Goal: Navigation & Orientation: Find specific page/section

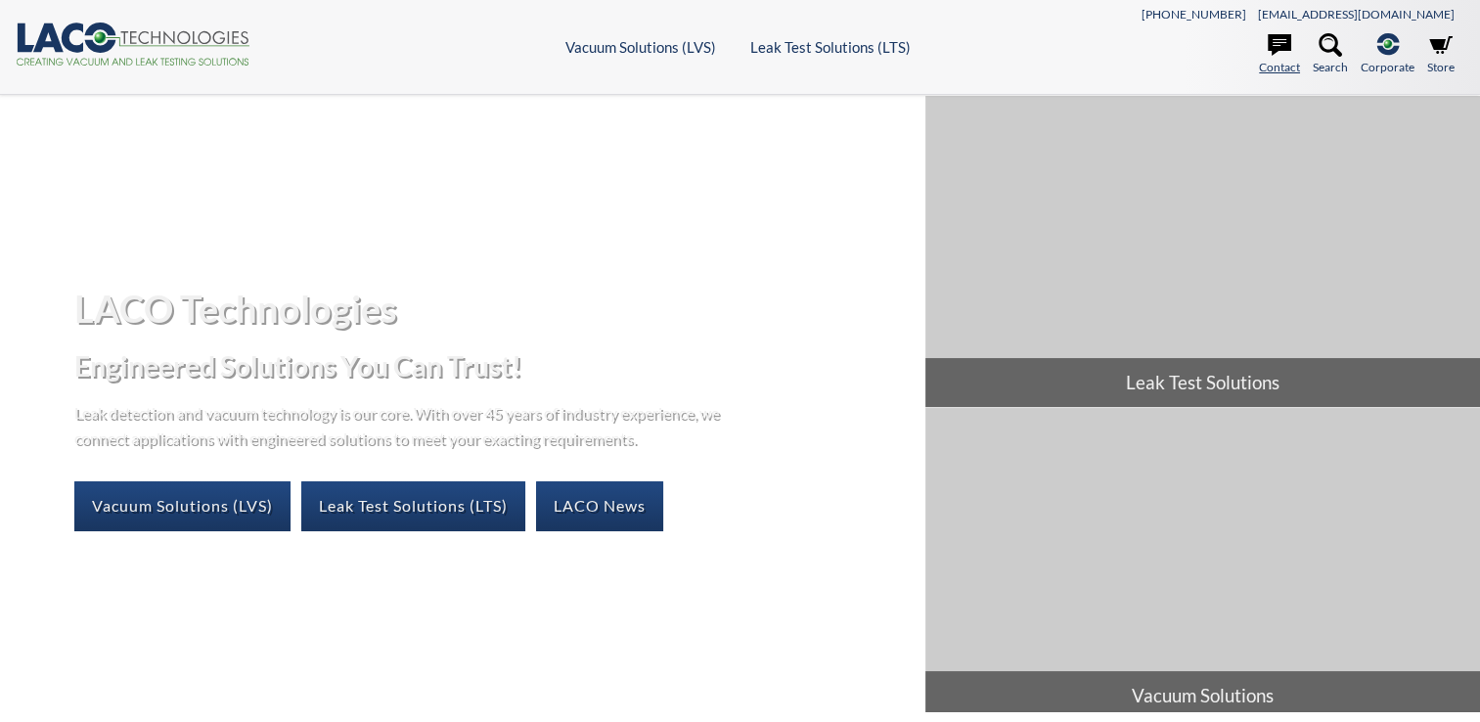
click at [1272, 47] on icon at bounding box center [1279, 45] width 23 height 22
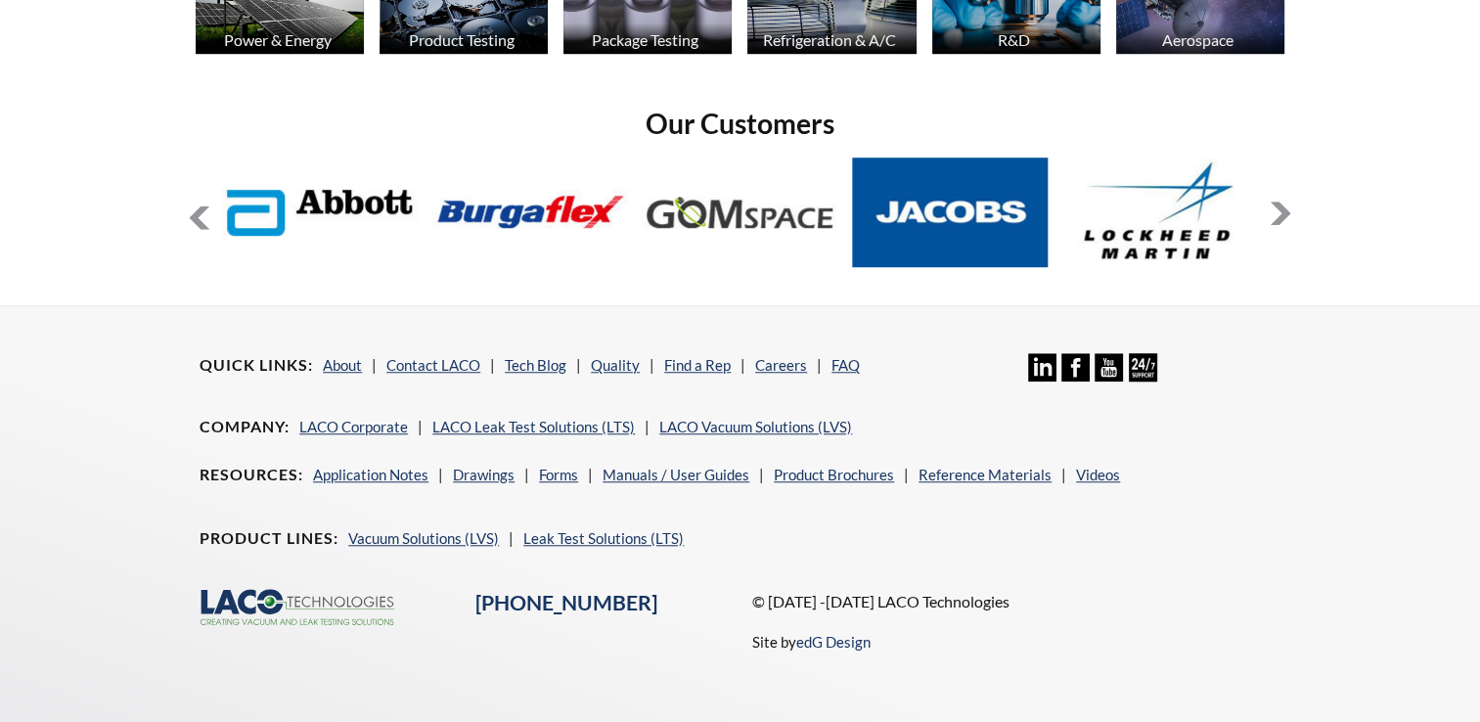
scroll to position [1603, 0]
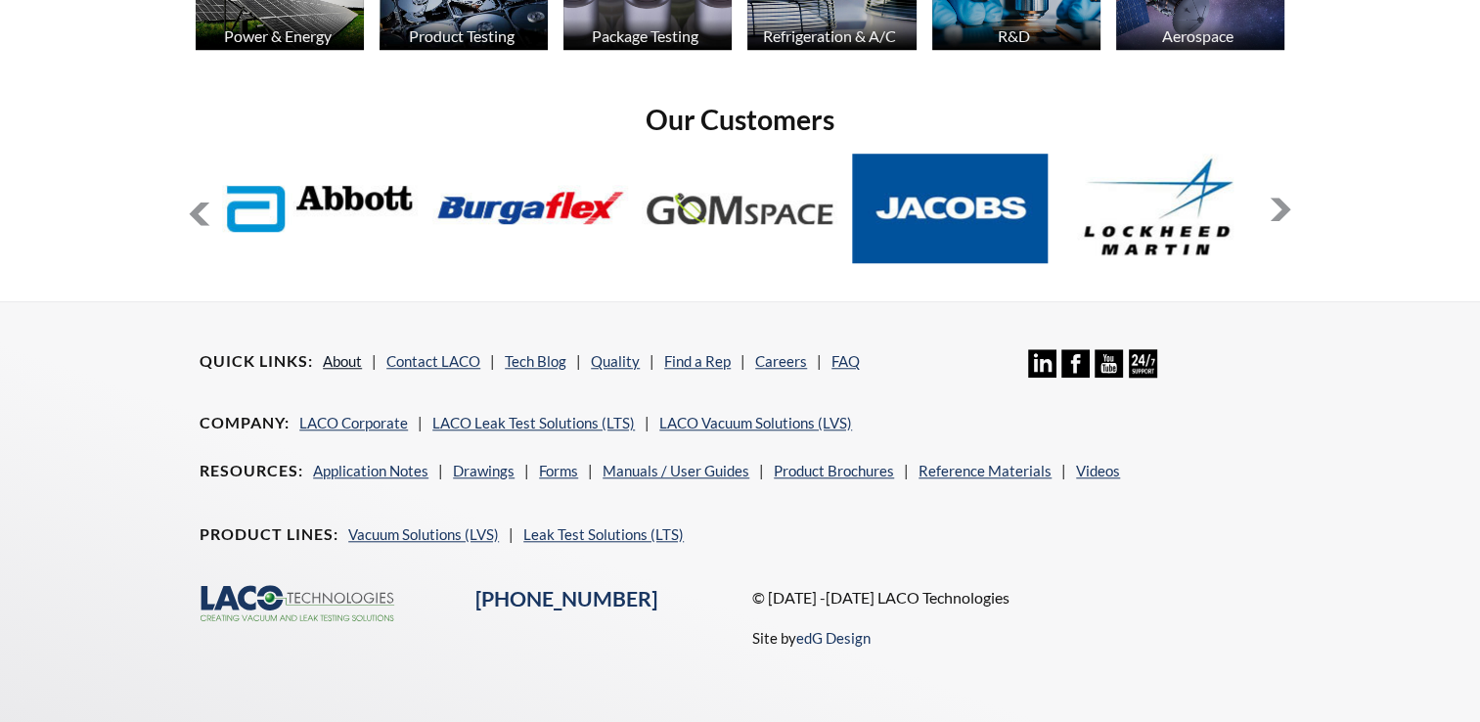
click at [343, 357] on link "About" at bounding box center [342, 361] width 39 height 18
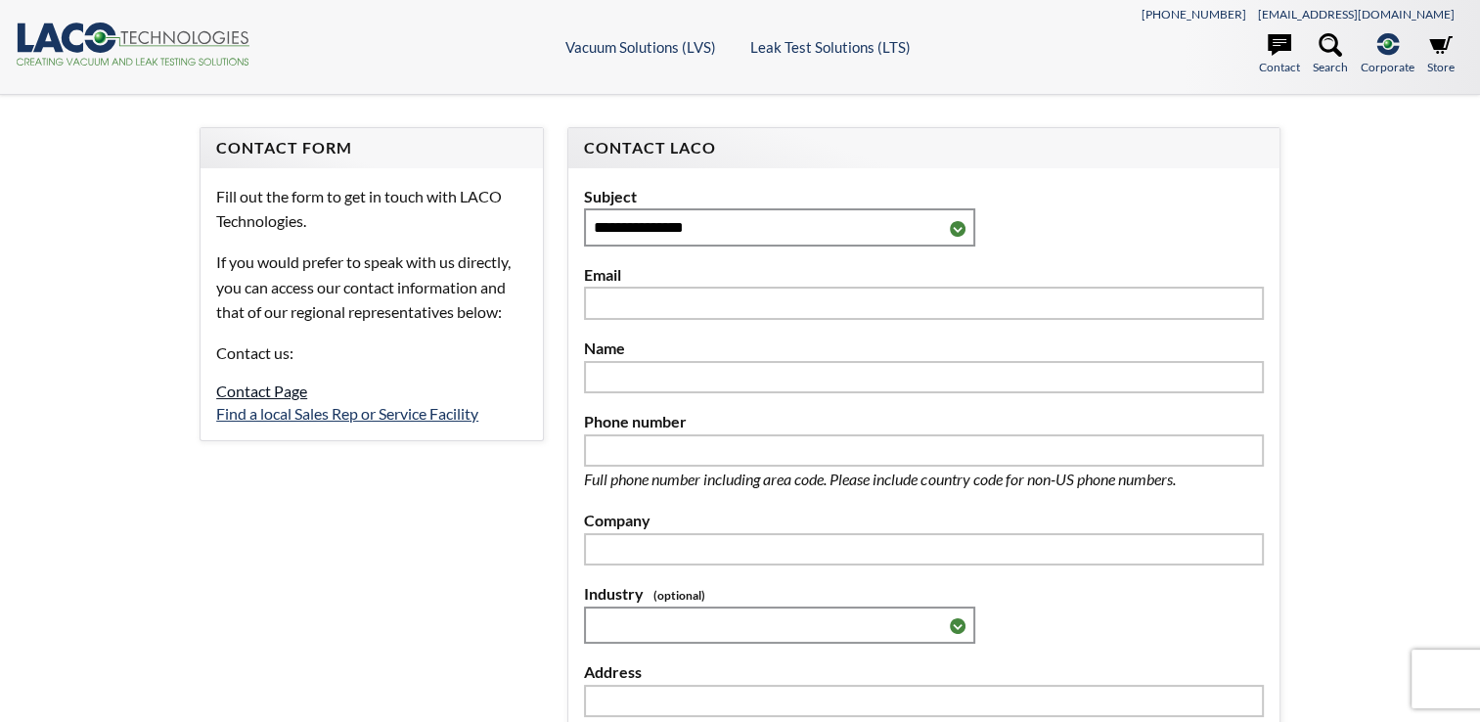
click at [288, 393] on link "Contact Page" at bounding box center [261, 390] width 91 height 19
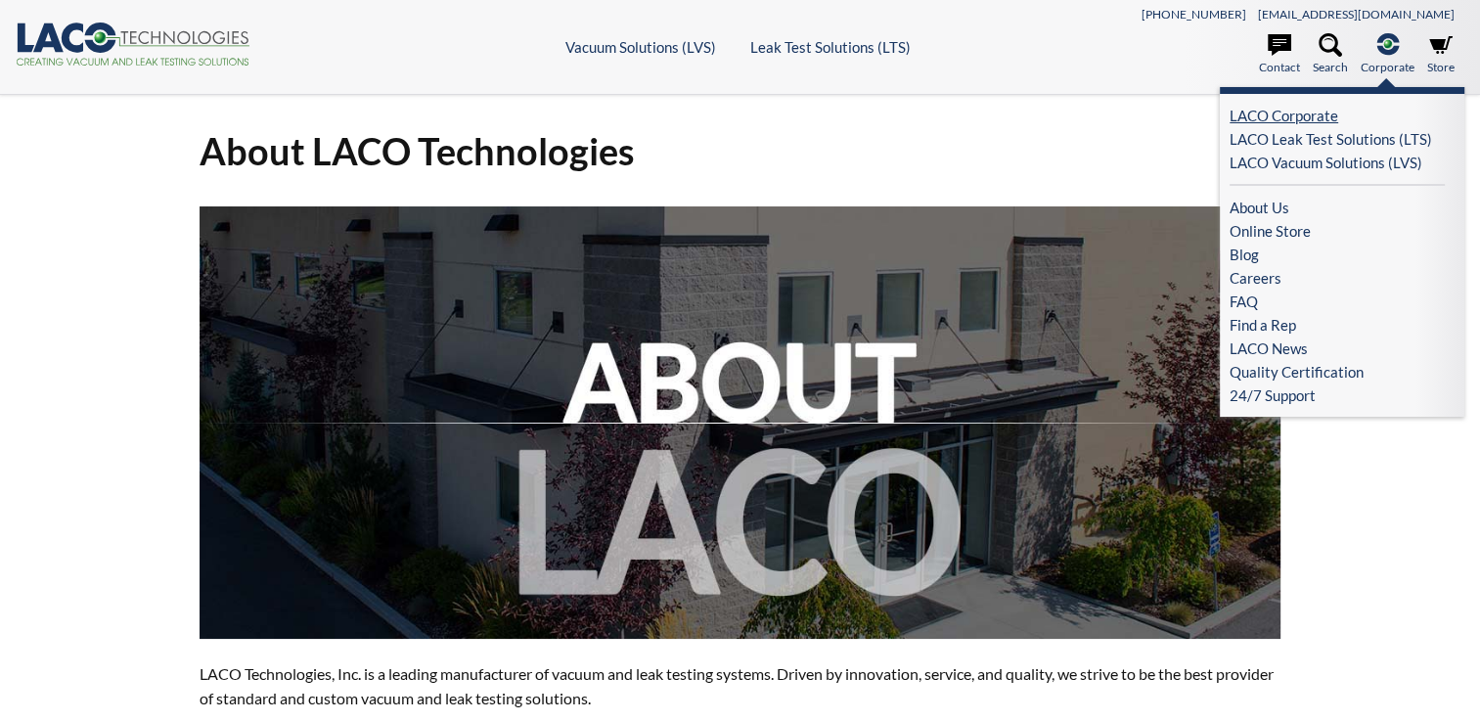
click at [1307, 122] on link "LACO Corporate" at bounding box center [1337, 115] width 215 height 23
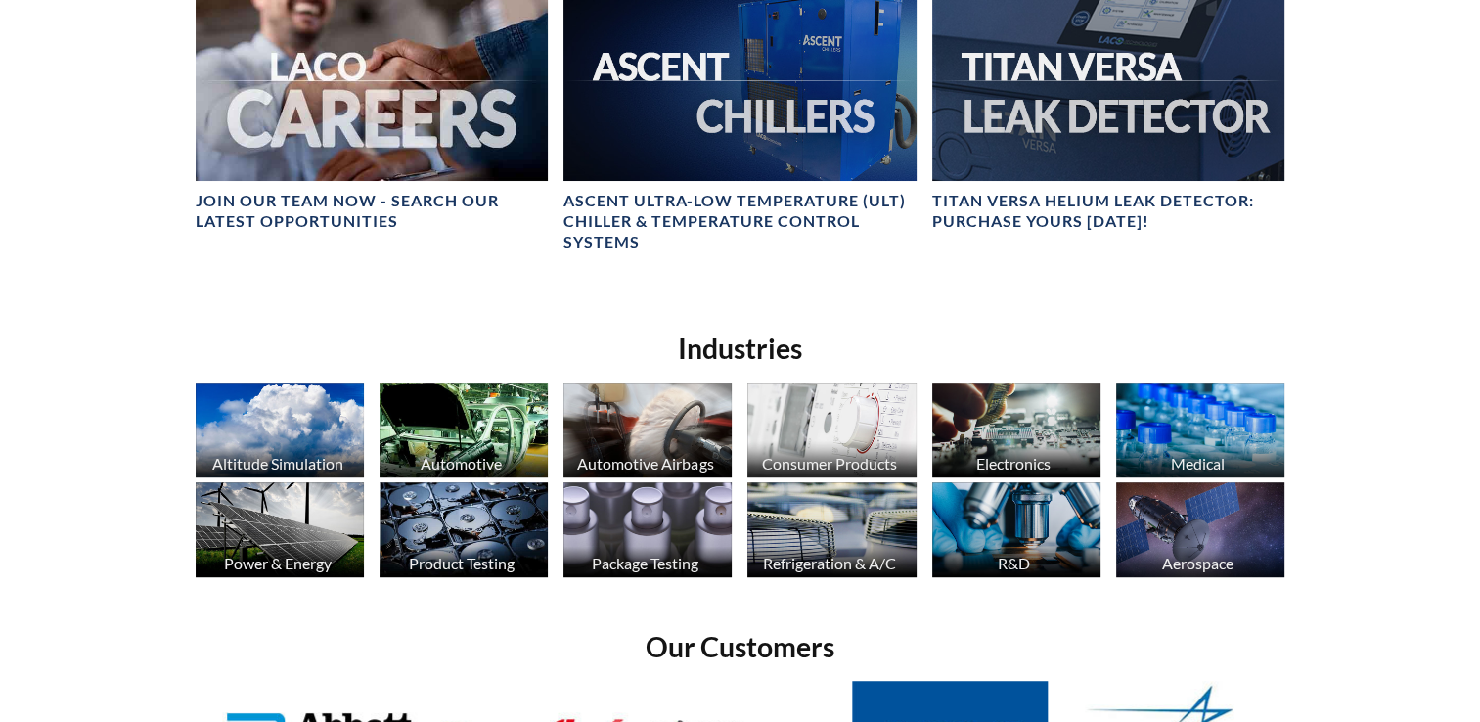
scroll to position [1565, 0]
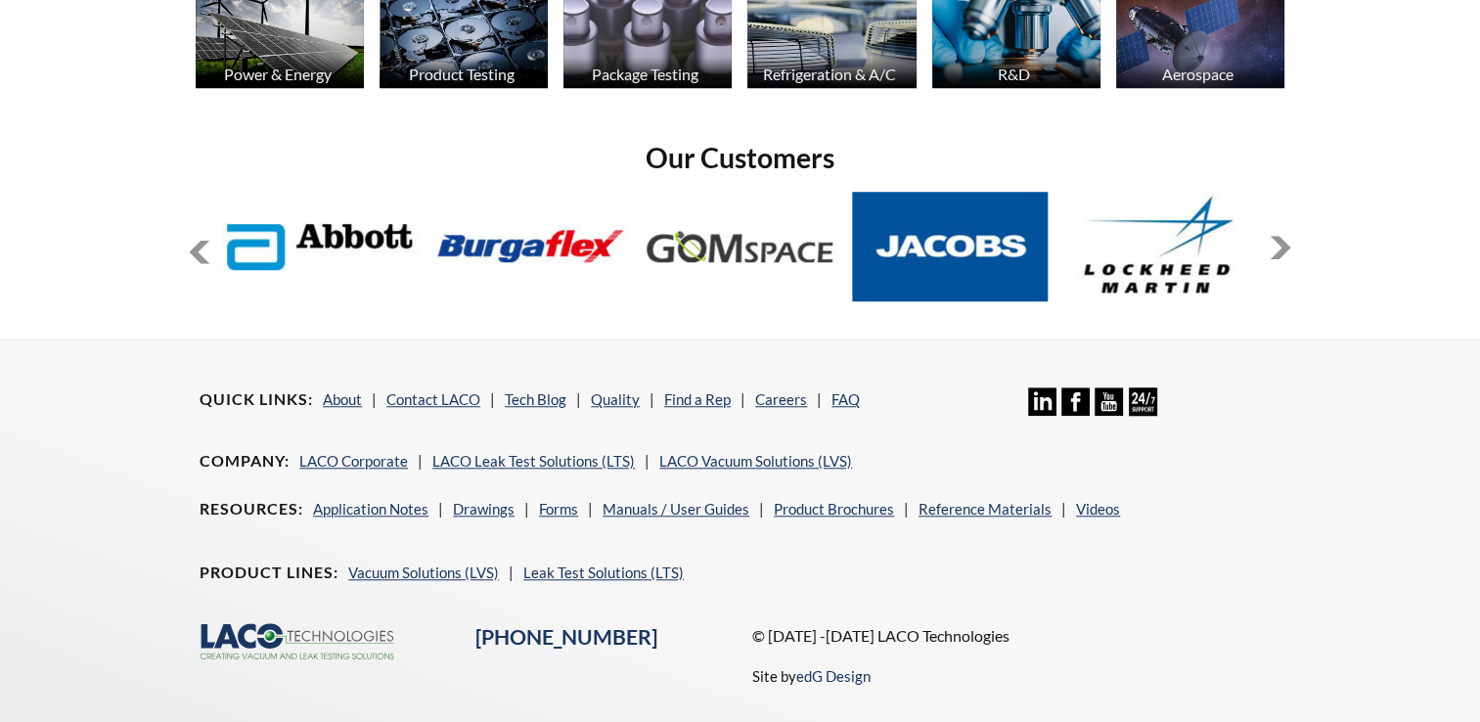
click at [1276, 241] on button at bounding box center [1280, 247] width 23 height 23
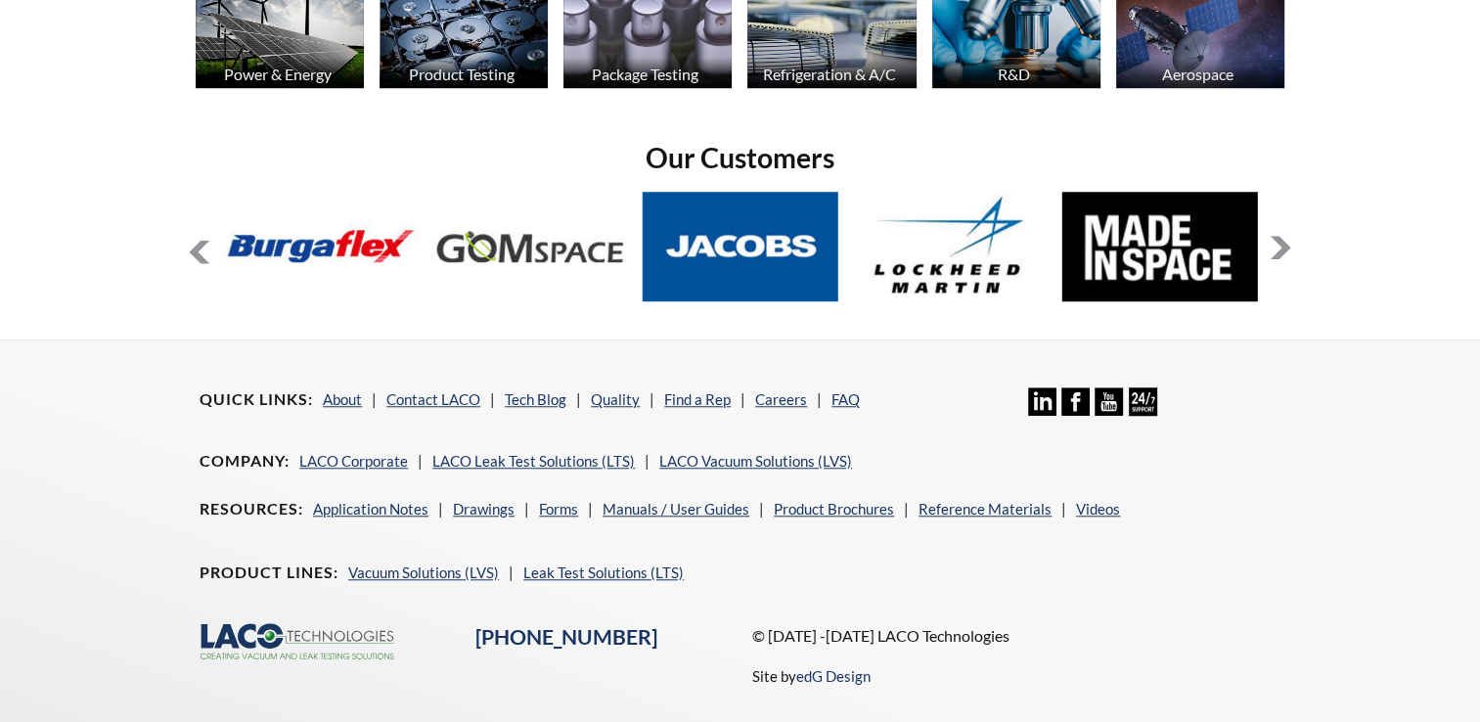
click at [1276, 241] on button at bounding box center [1280, 247] width 23 height 23
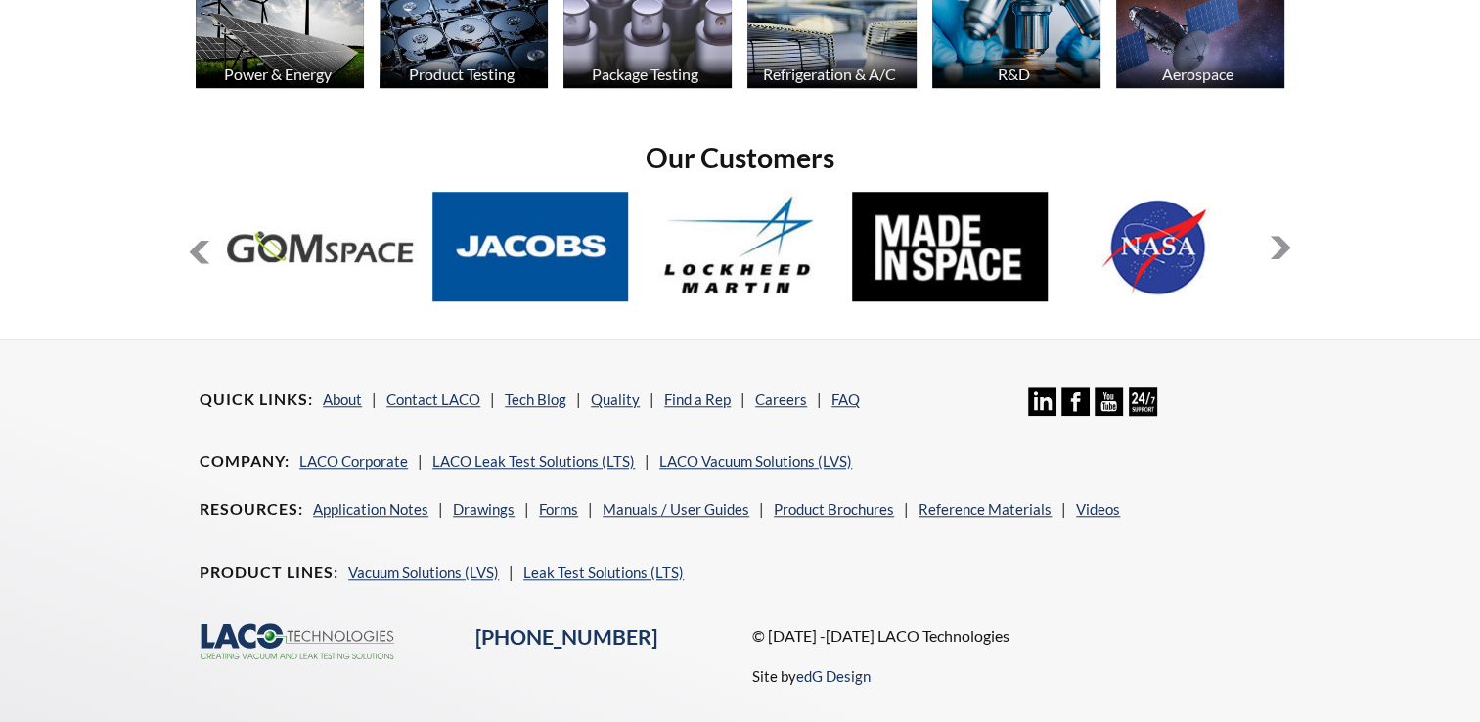
click at [1276, 241] on button at bounding box center [1280, 247] width 23 height 23
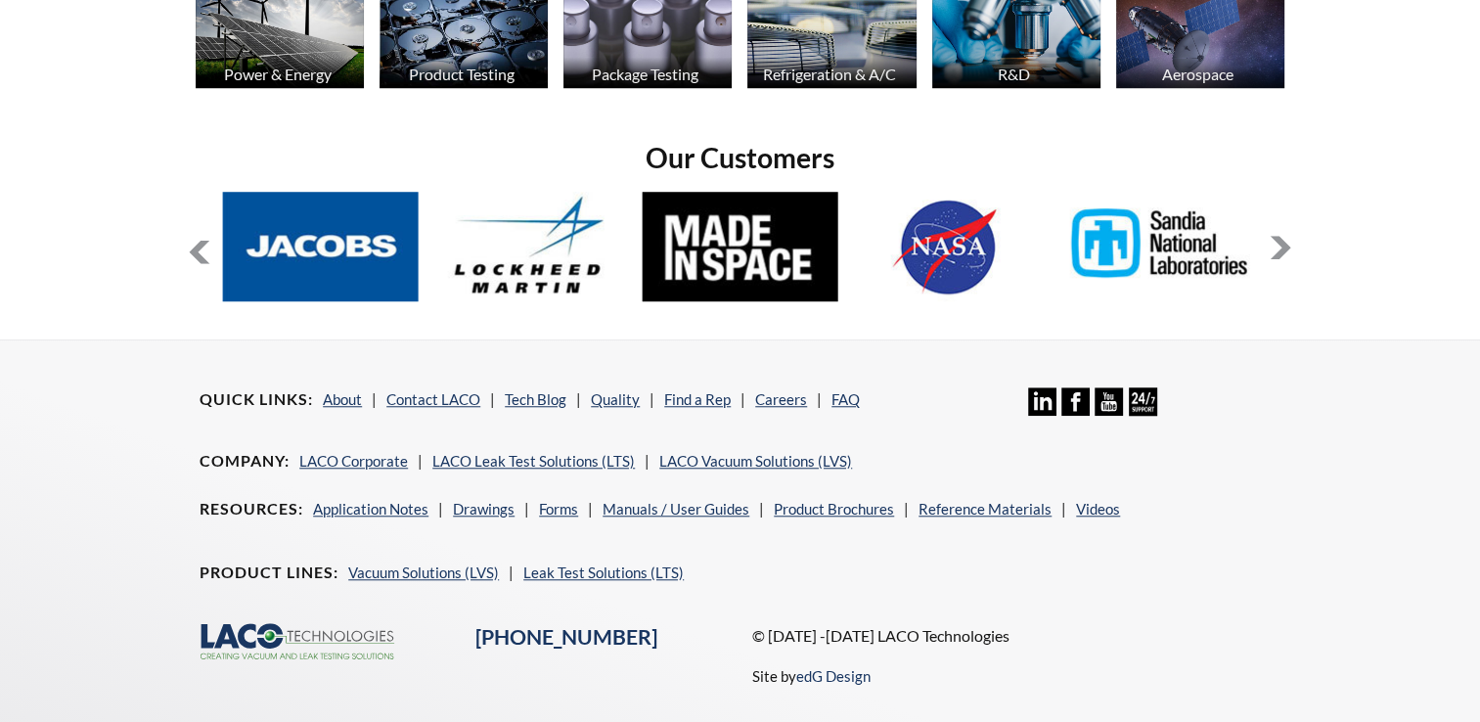
click at [1276, 241] on button at bounding box center [1280, 247] width 23 height 23
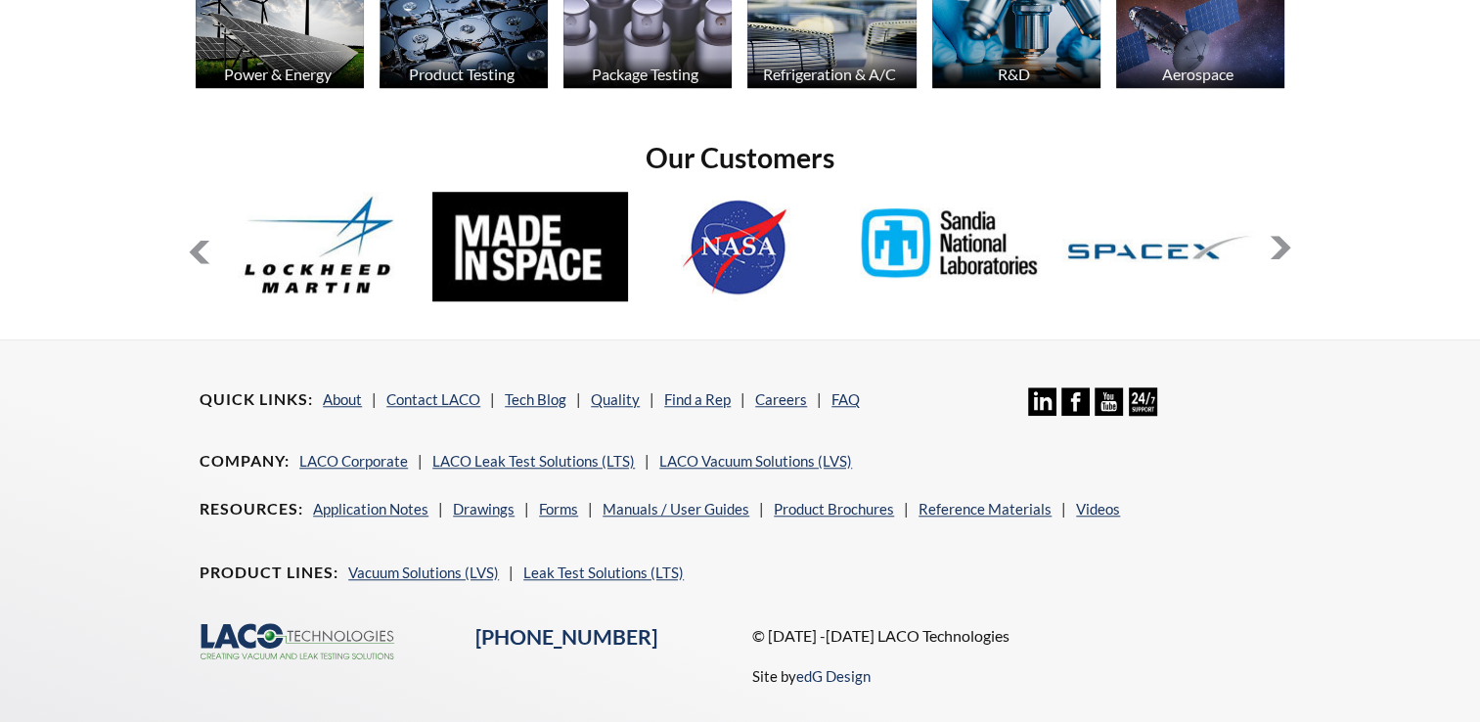
click at [1276, 241] on button at bounding box center [1280, 247] width 23 height 23
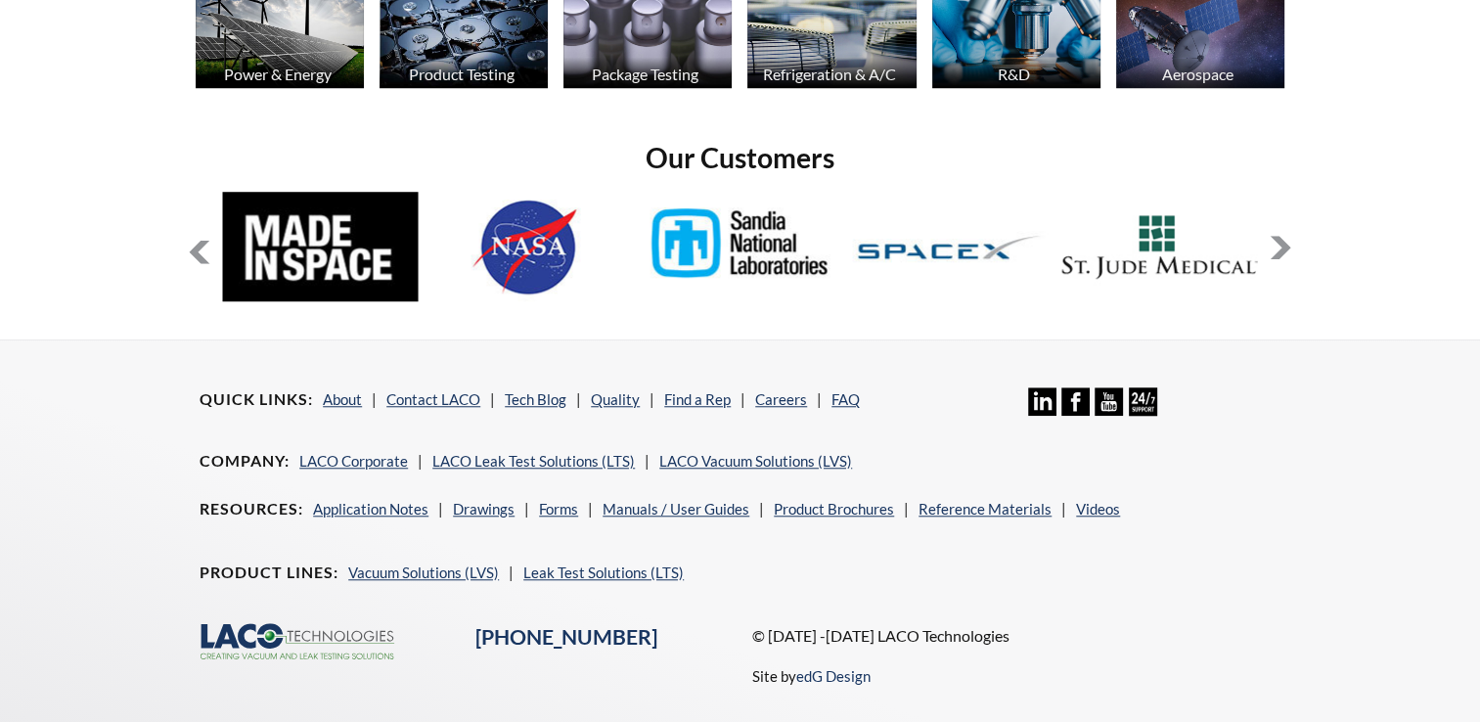
click at [1276, 241] on button at bounding box center [1280, 247] width 23 height 23
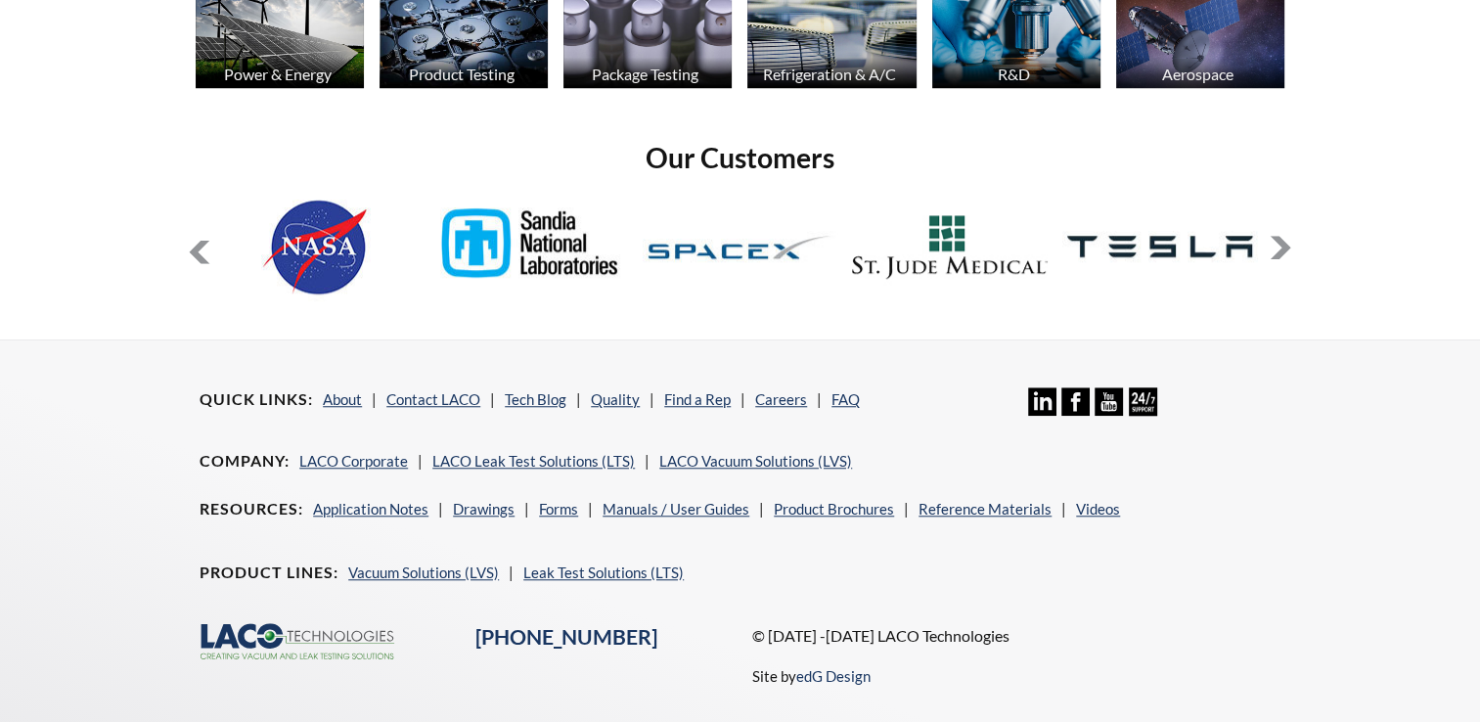
click at [1276, 241] on button at bounding box center [1280, 247] width 23 height 23
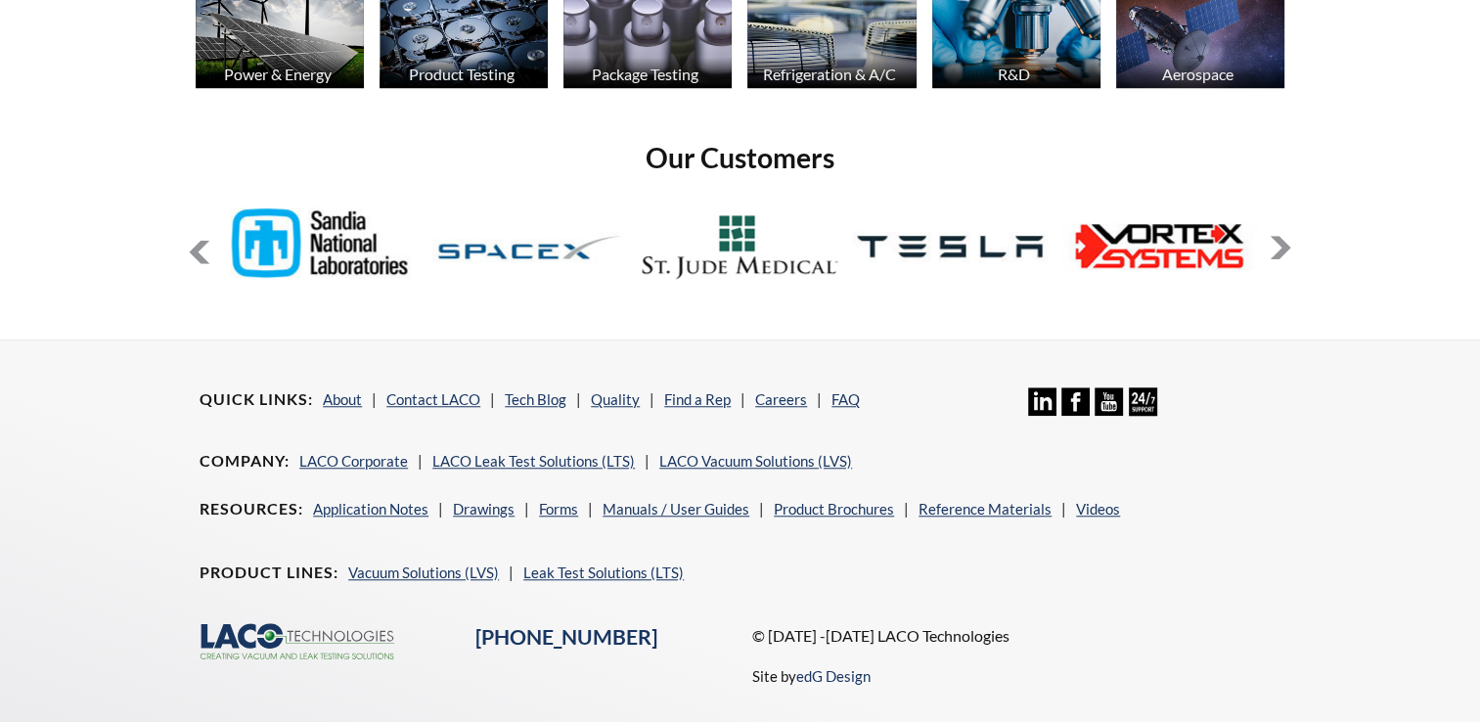
click at [1276, 241] on button at bounding box center [1280, 247] width 23 height 23
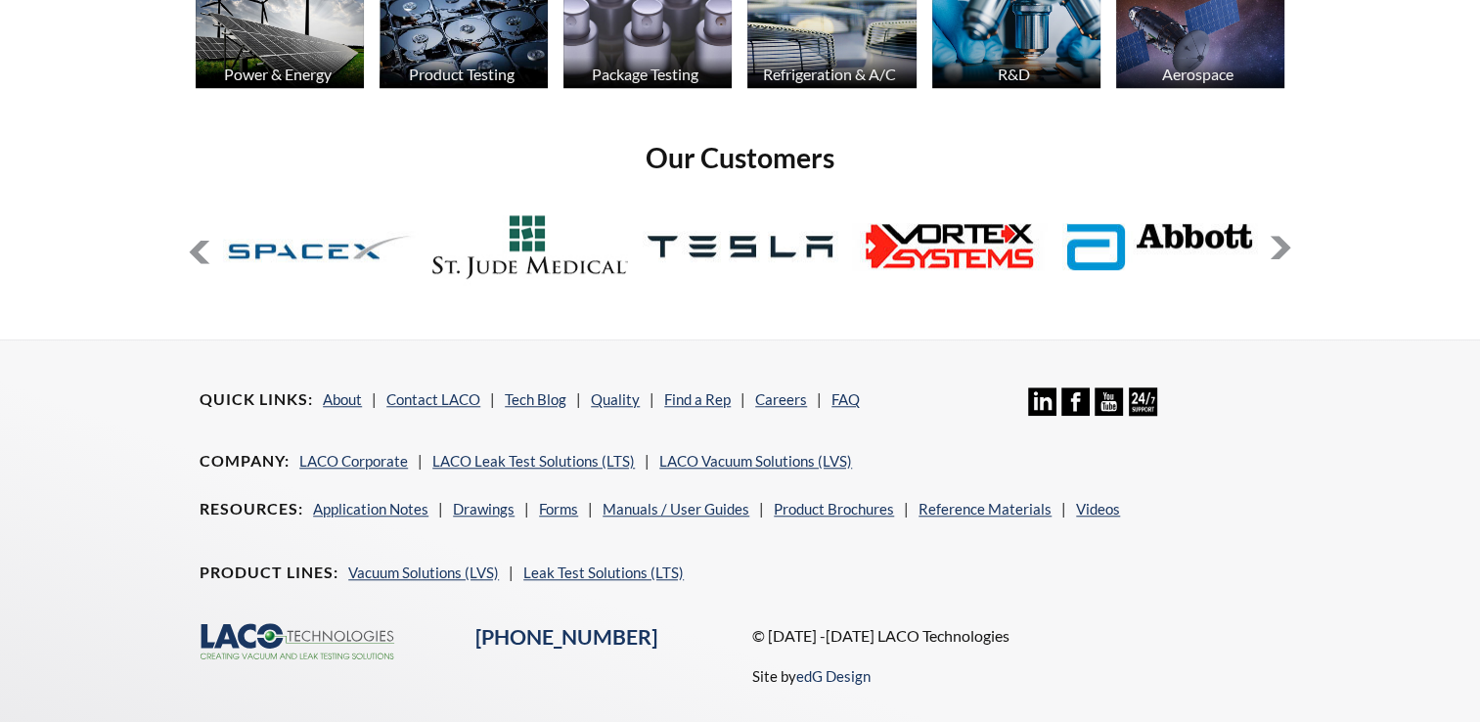
click at [1276, 241] on button at bounding box center [1280, 247] width 23 height 23
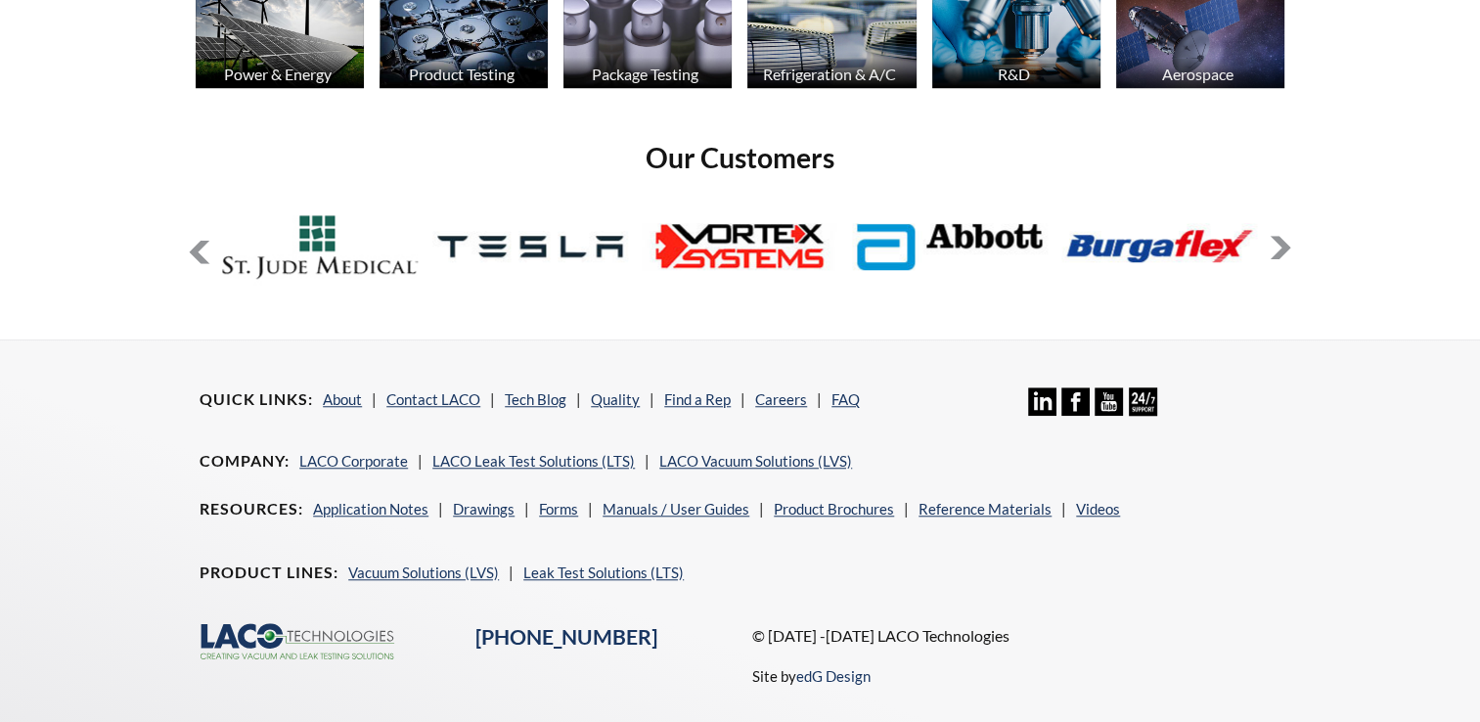
click at [1276, 241] on button at bounding box center [1280, 247] width 23 height 23
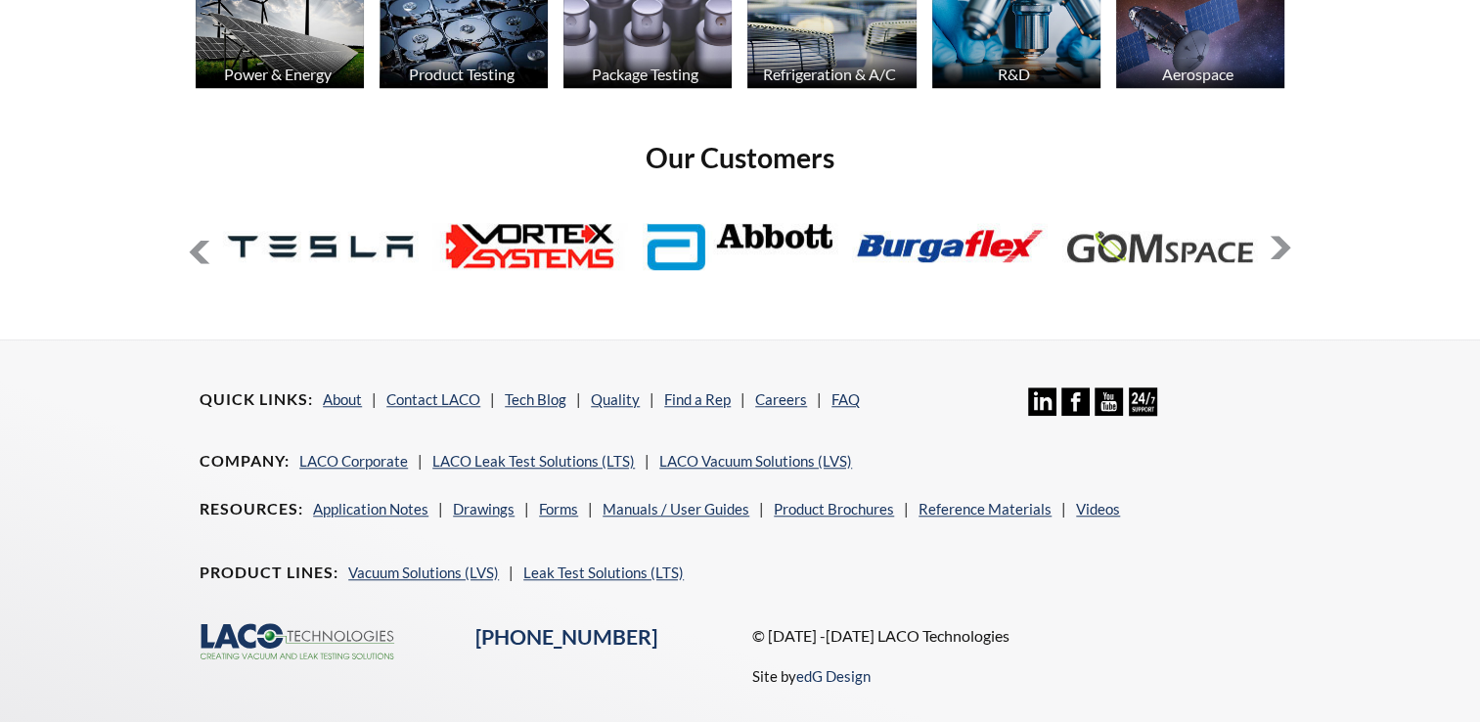
click at [1276, 241] on button at bounding box center [1280, 247] width 23 height 23
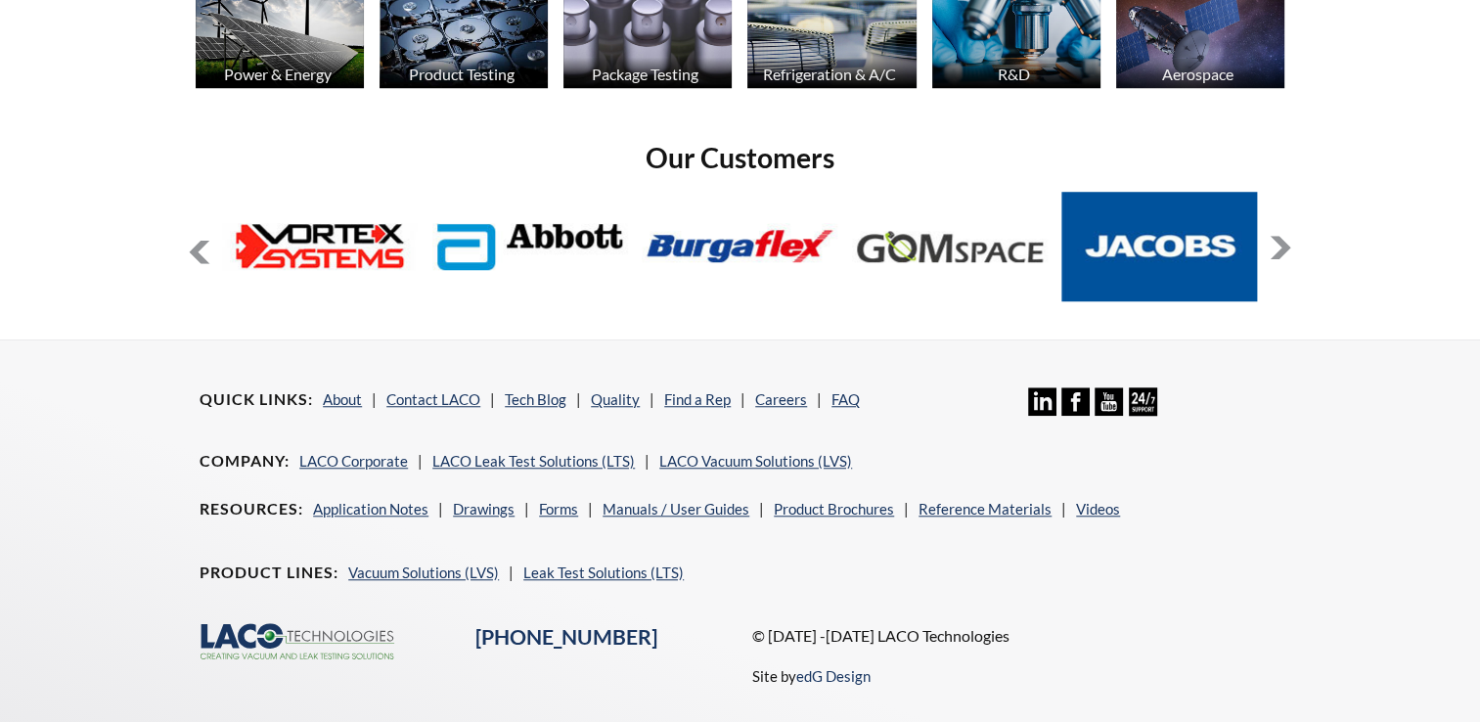
click at [1276, 241] on button at bounding box center [1280, 247] width 23 height 23
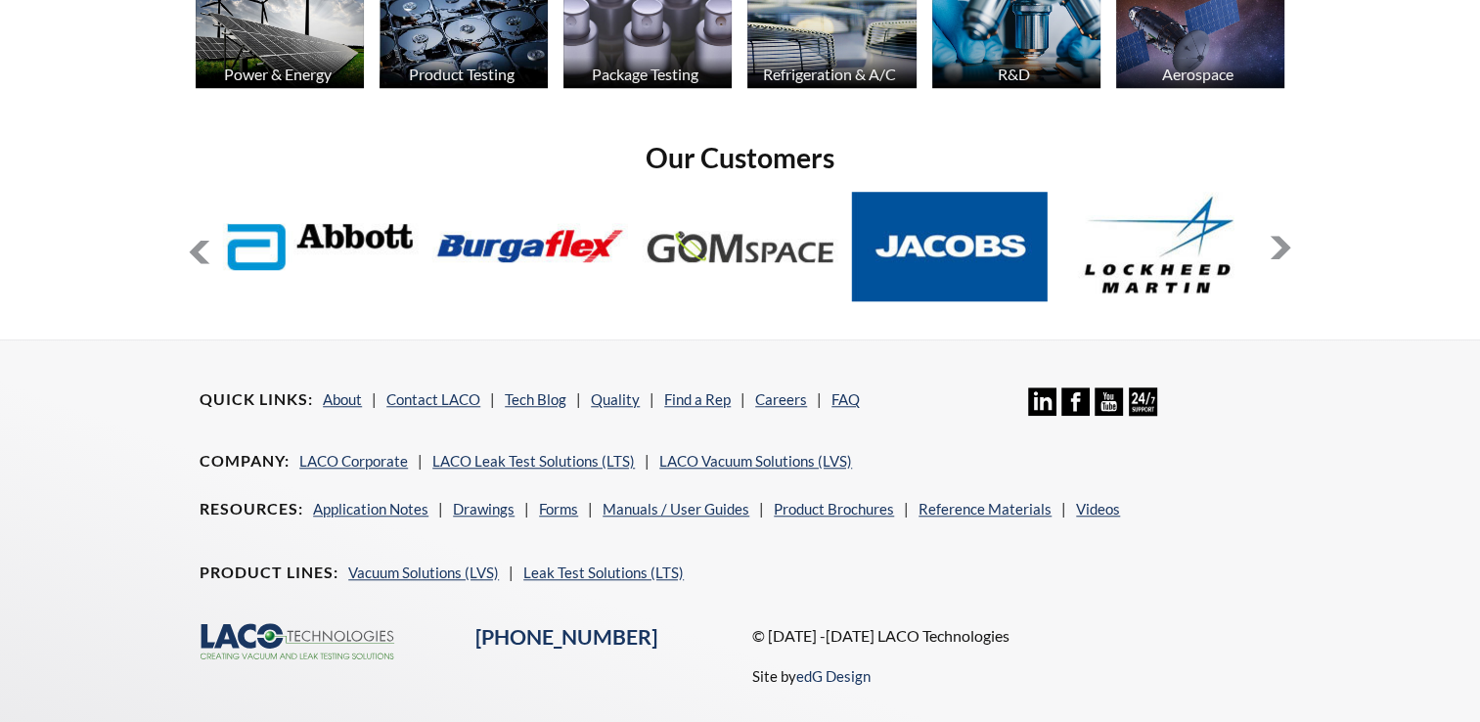
click at [1276, 241] on button at bounding box center [1280, 247] width 23 height 23
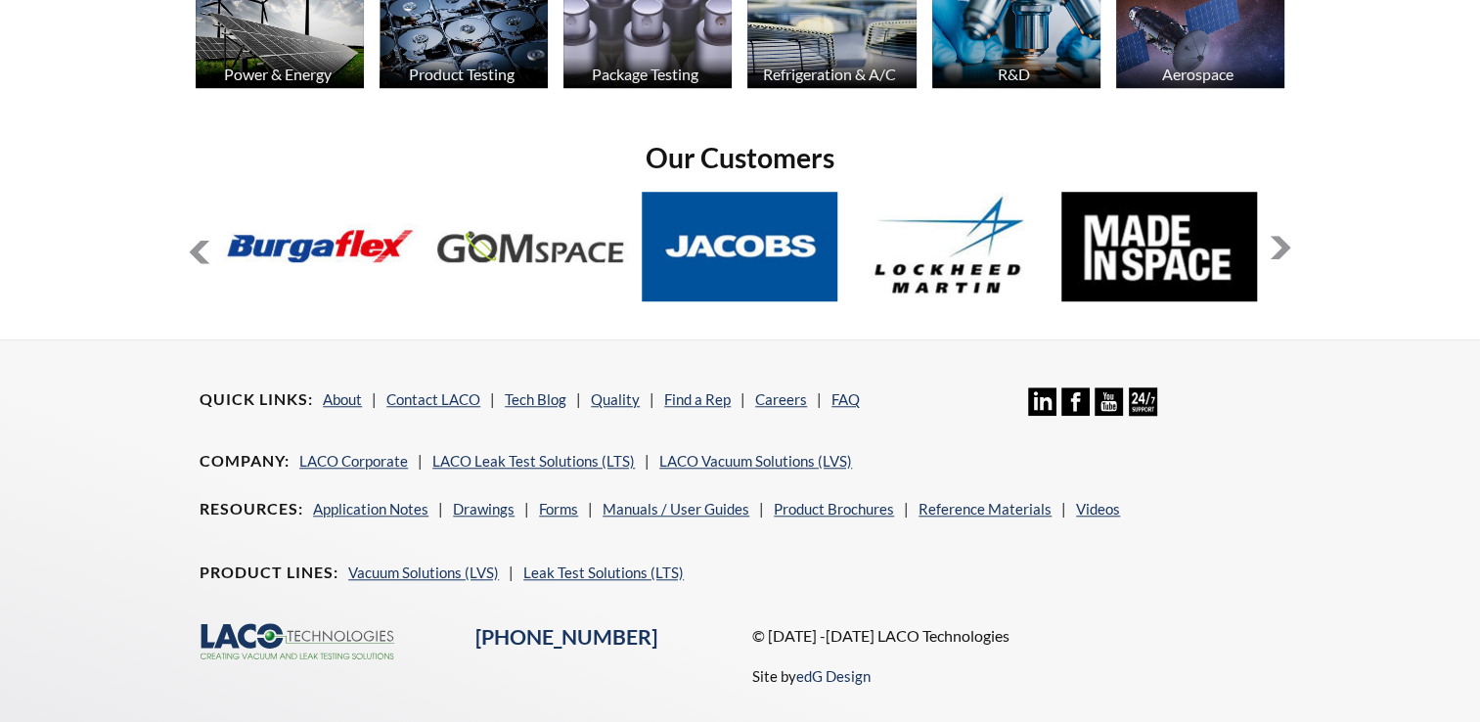
click at [1276, 241] on button at bounding box center [1280, 247] width 23 height 23
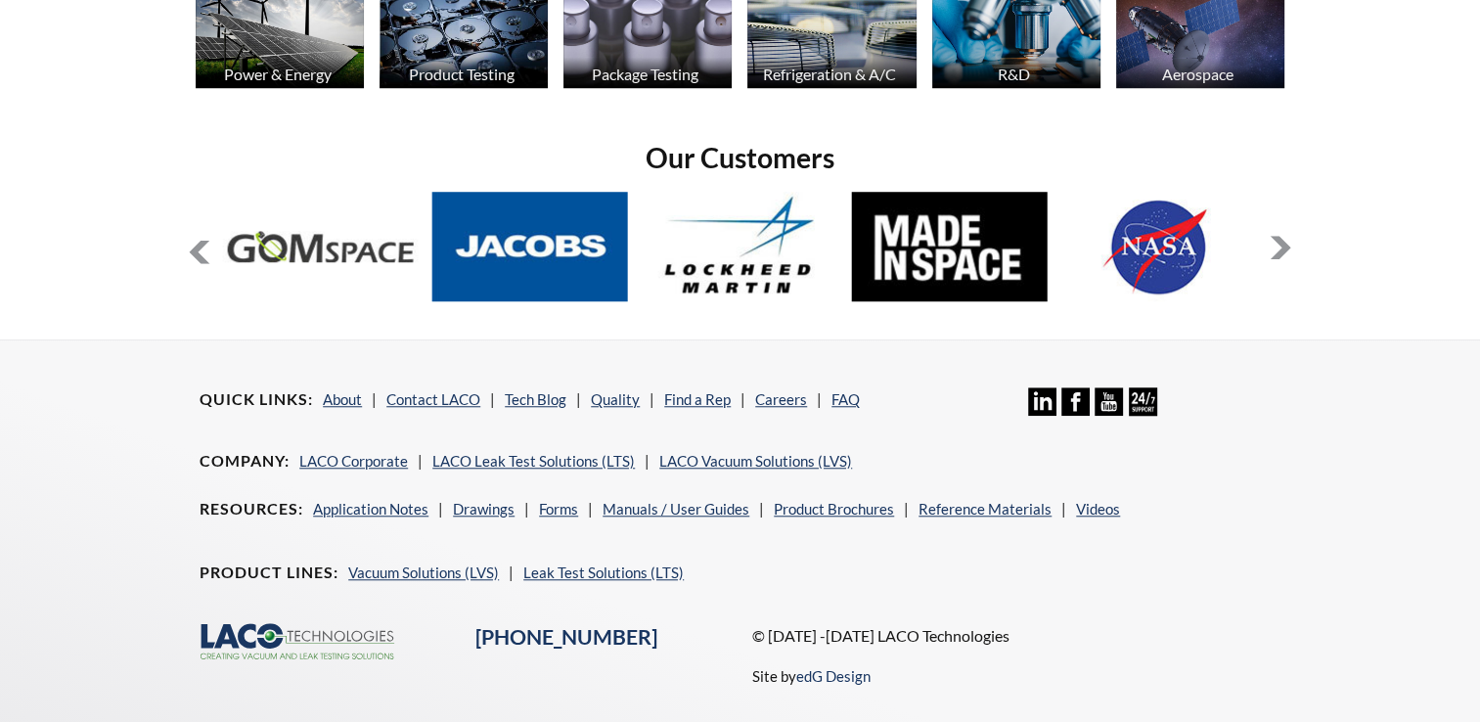
click at [1276, 241] on button at bounding box center [1280, 247] width 23 height 23
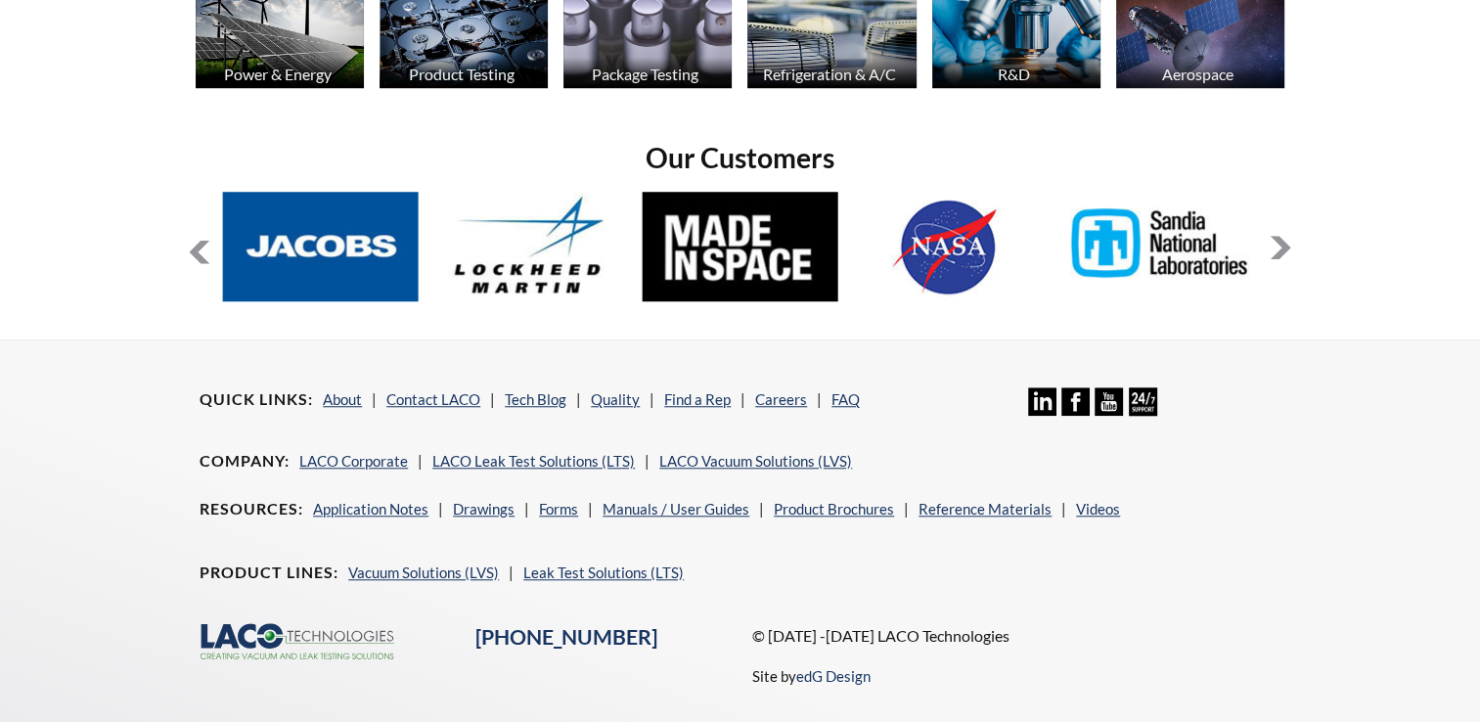
click at [1276, 241] on button at bounding box center [1280, 247] width 23 height 23
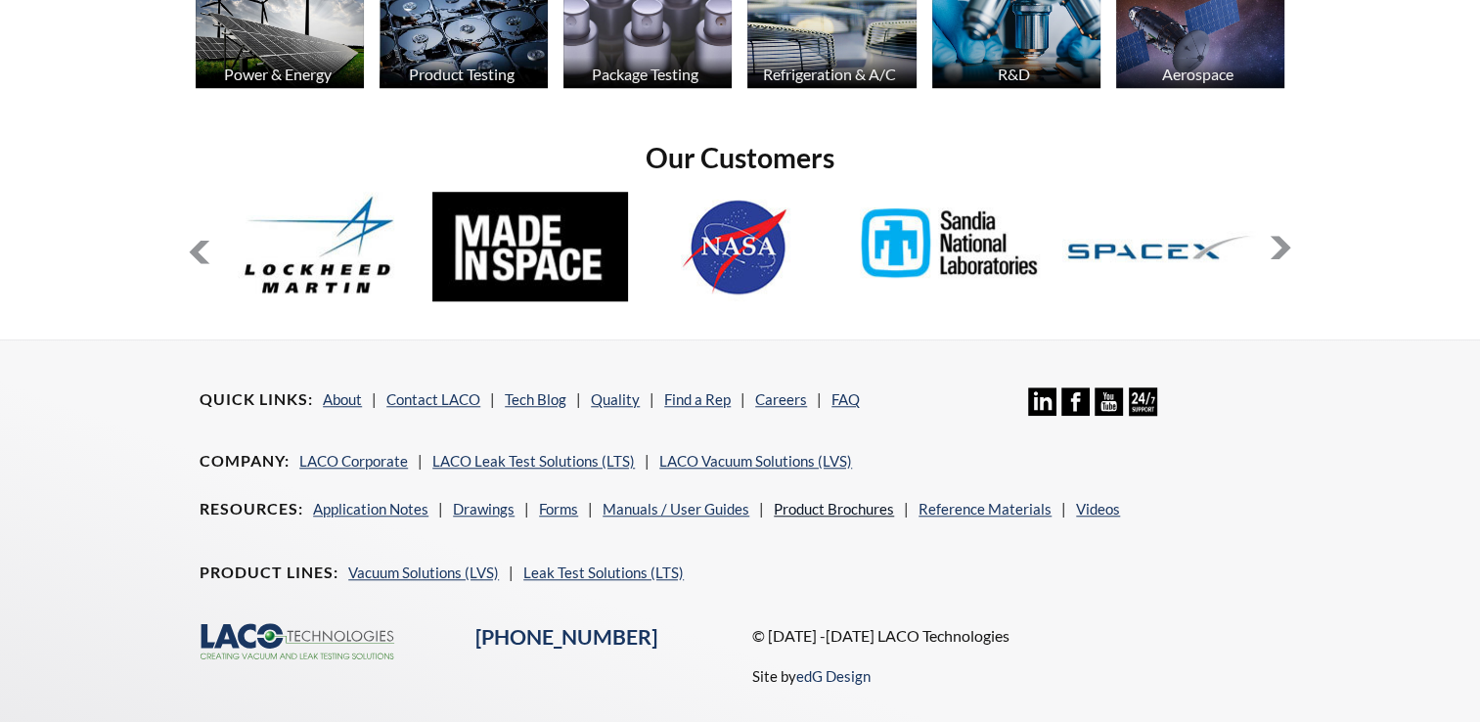
scroll to position [1629, 0]
